Goal: Information Seeking & Learning: Learn about a topic

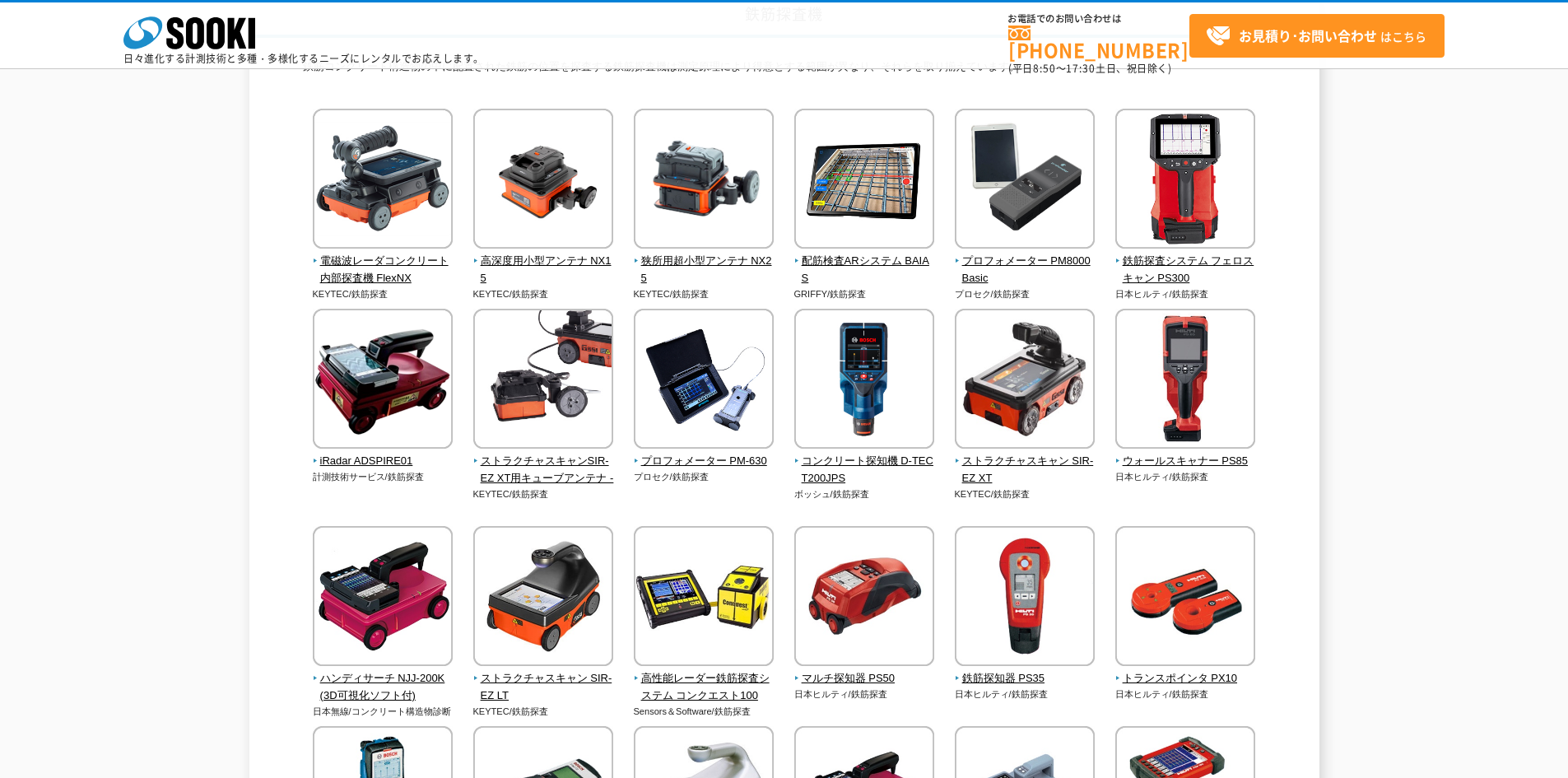
scroll to position [165, 0]
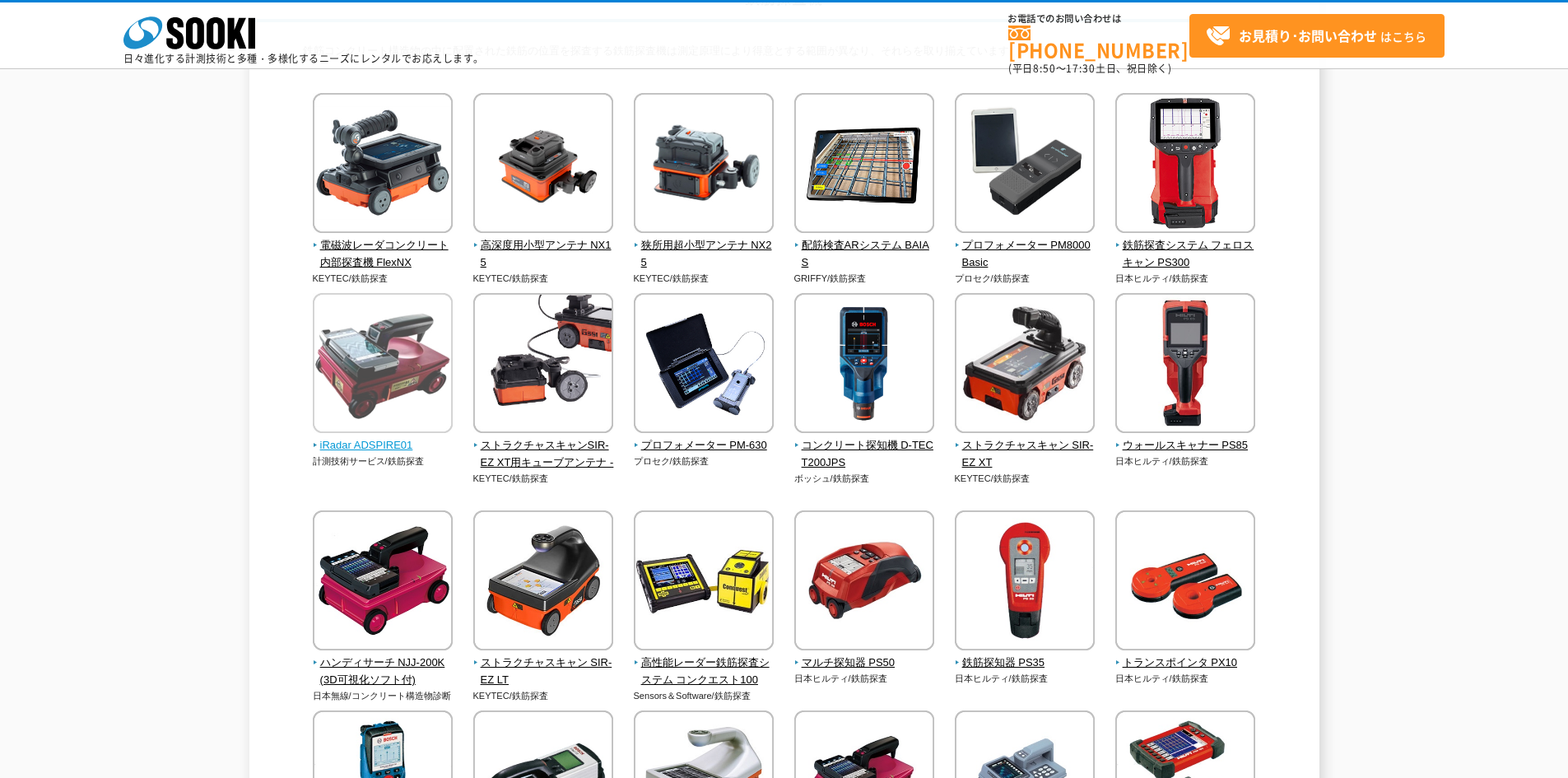
click at [389, 391] on img at bounding box center [383, 365] width 140 height 144
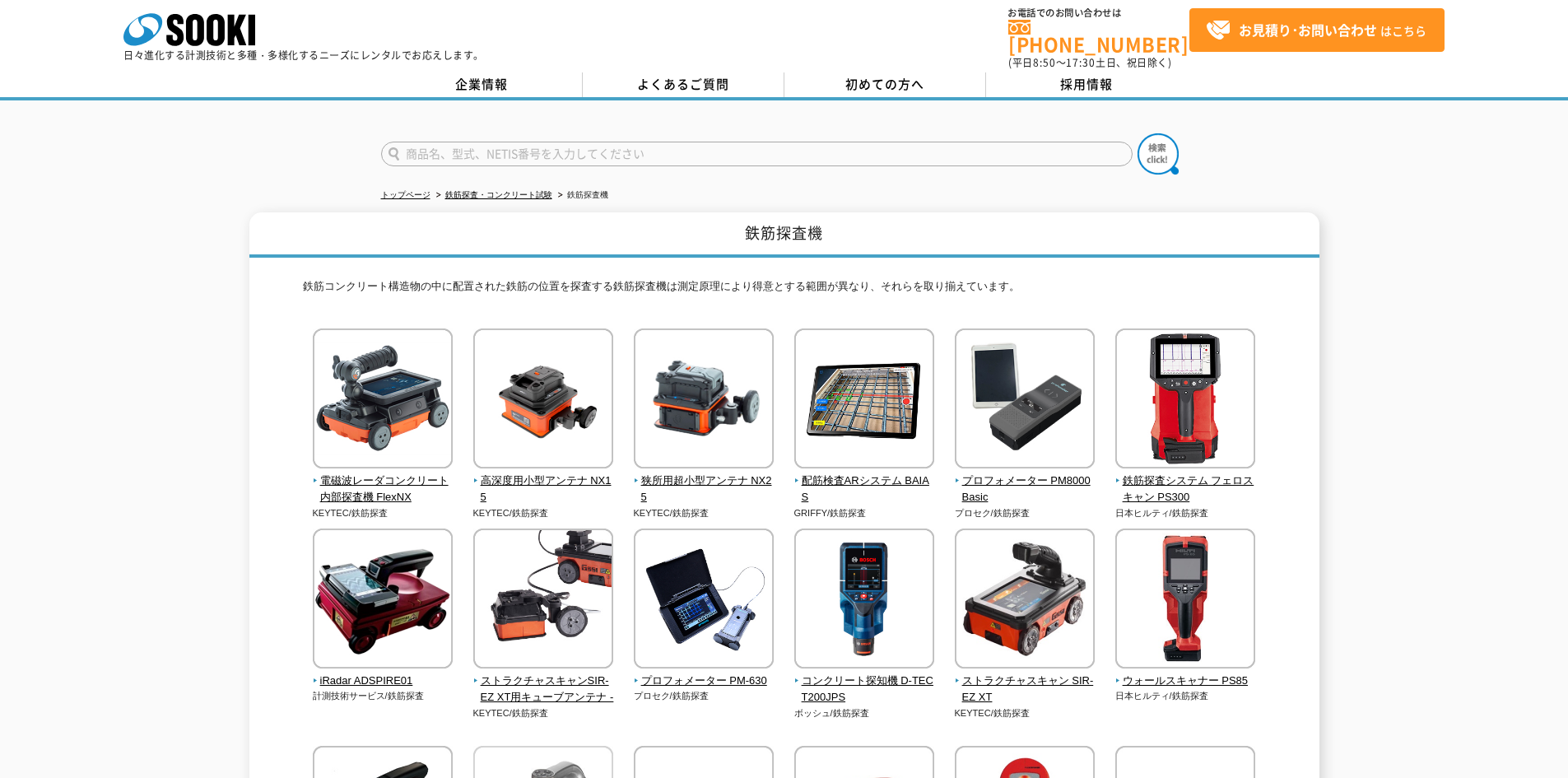
scroll to position [0, 0]
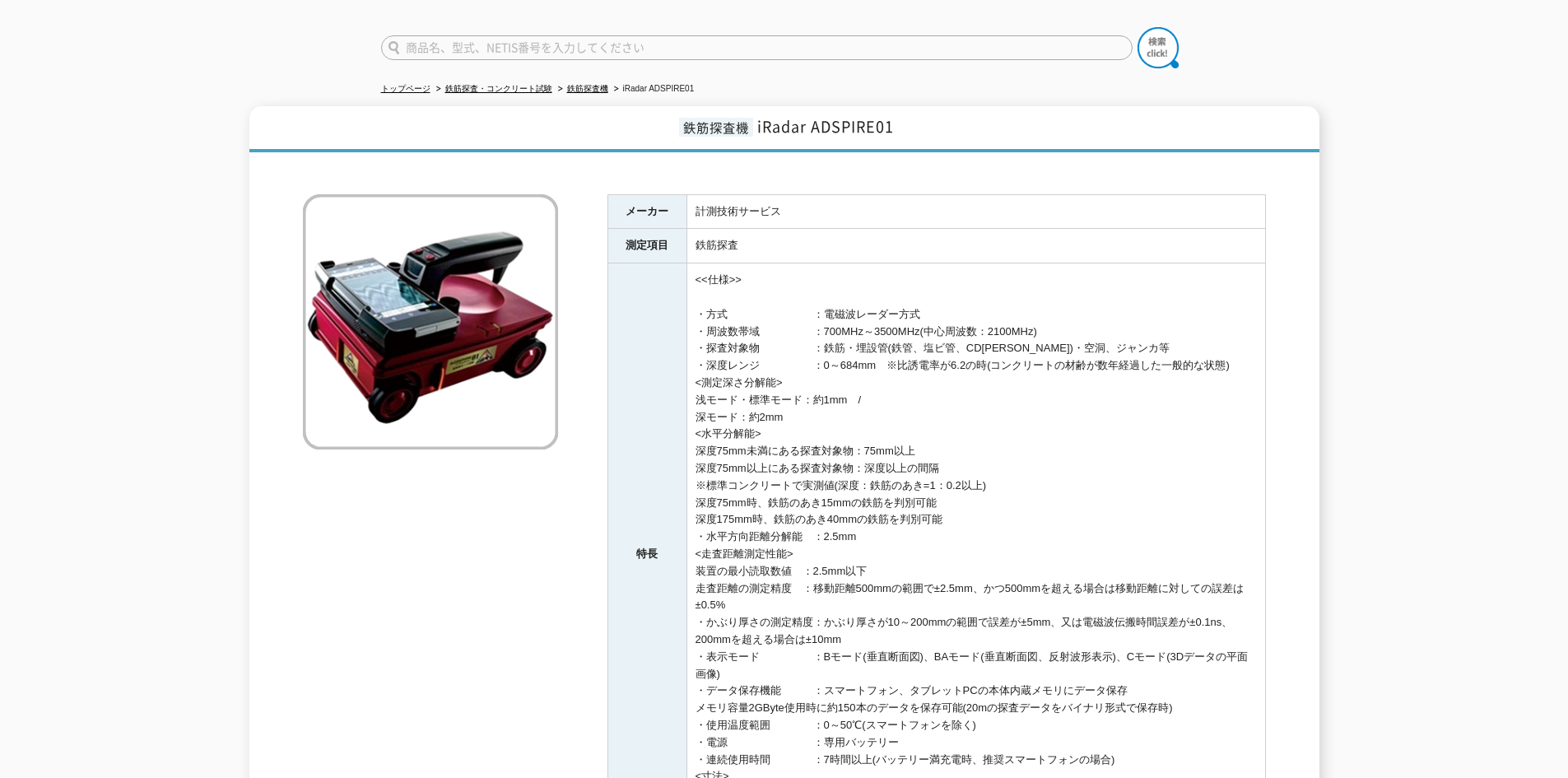
scroll to position [75, 0]
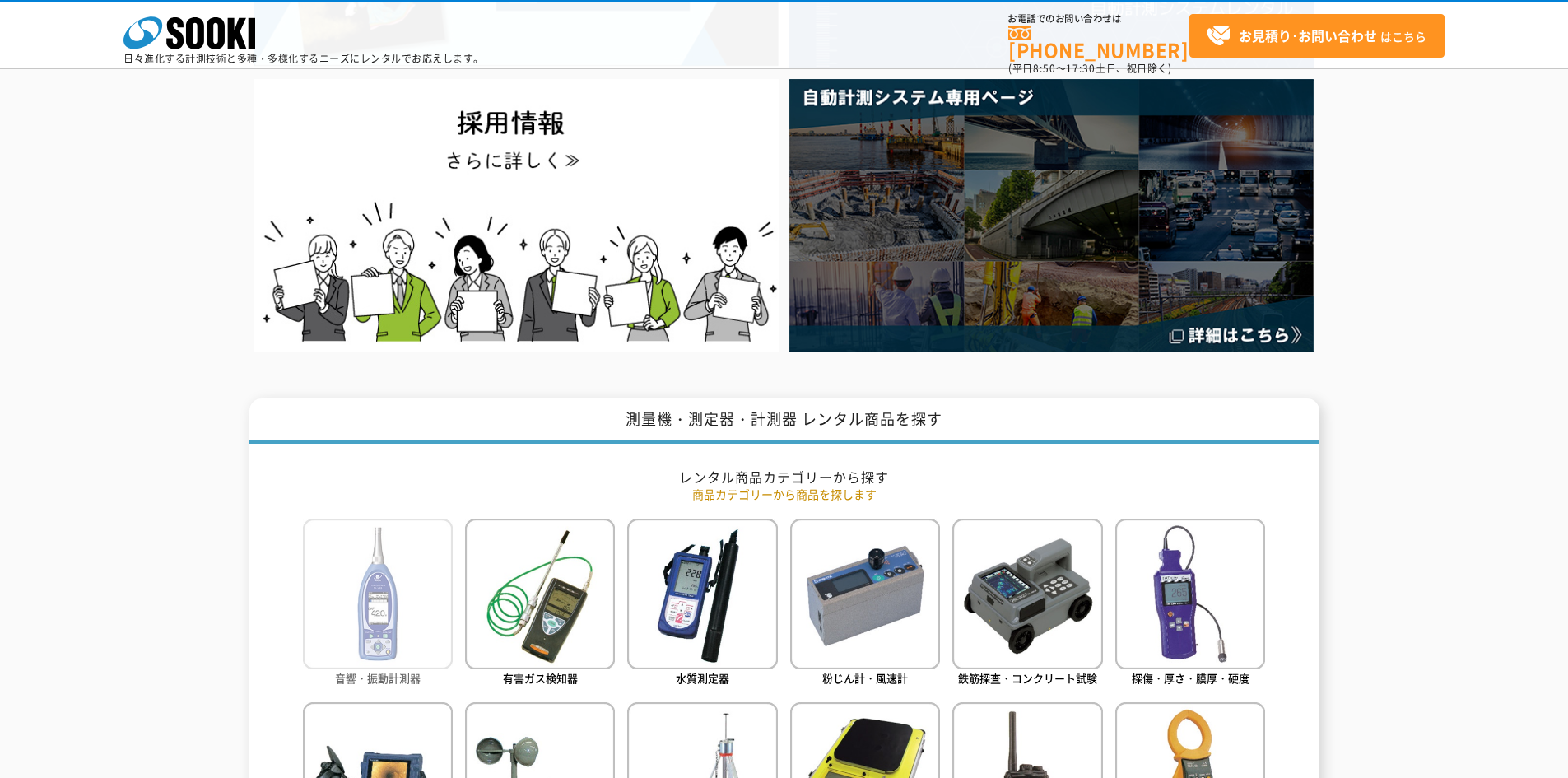
scroll to position [165, 0]
